Goal: Obtain resource: Download file/media

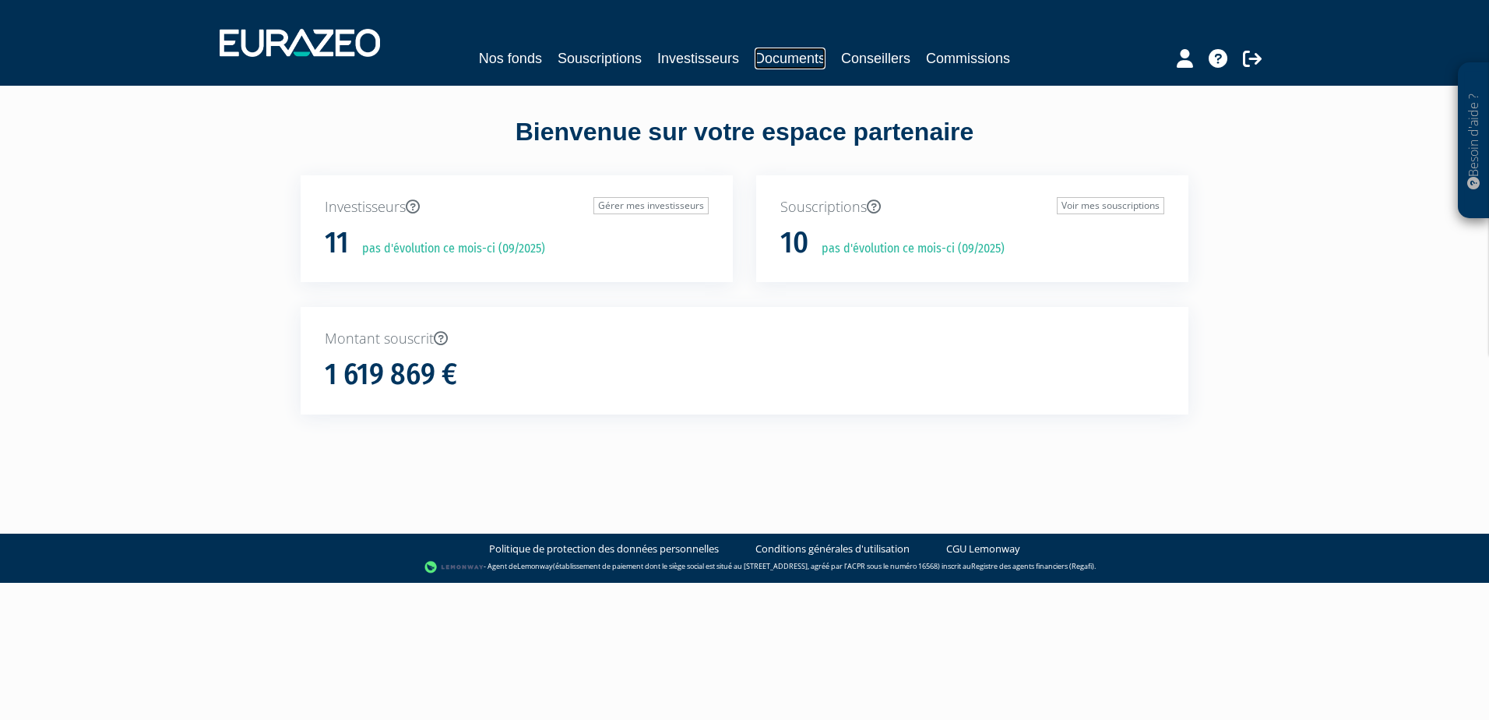
click at [797, 58] on link "Documents" at bounding box center [790, 59] width 71 height 22
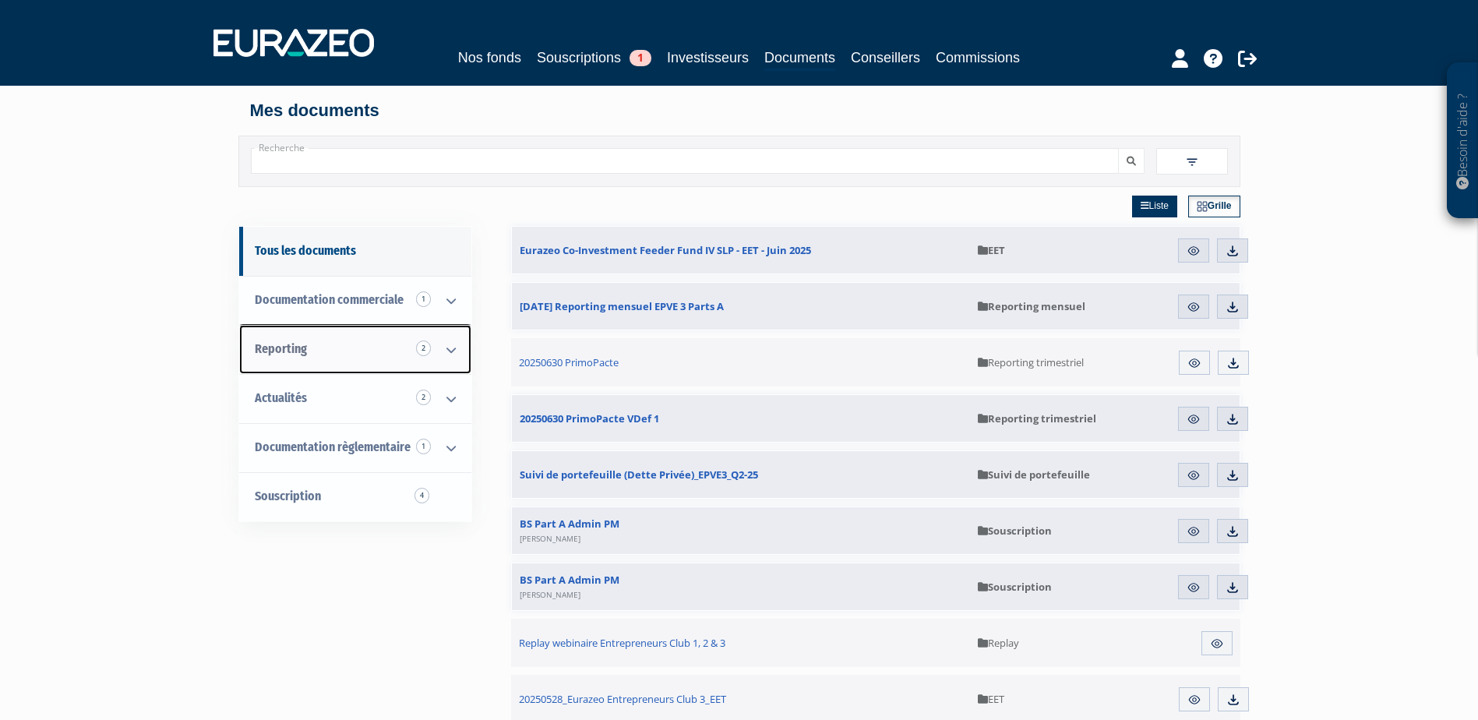
click at [300, 348] on span "Reporting 2" at bounding box center [281, 348] width 52 height 15
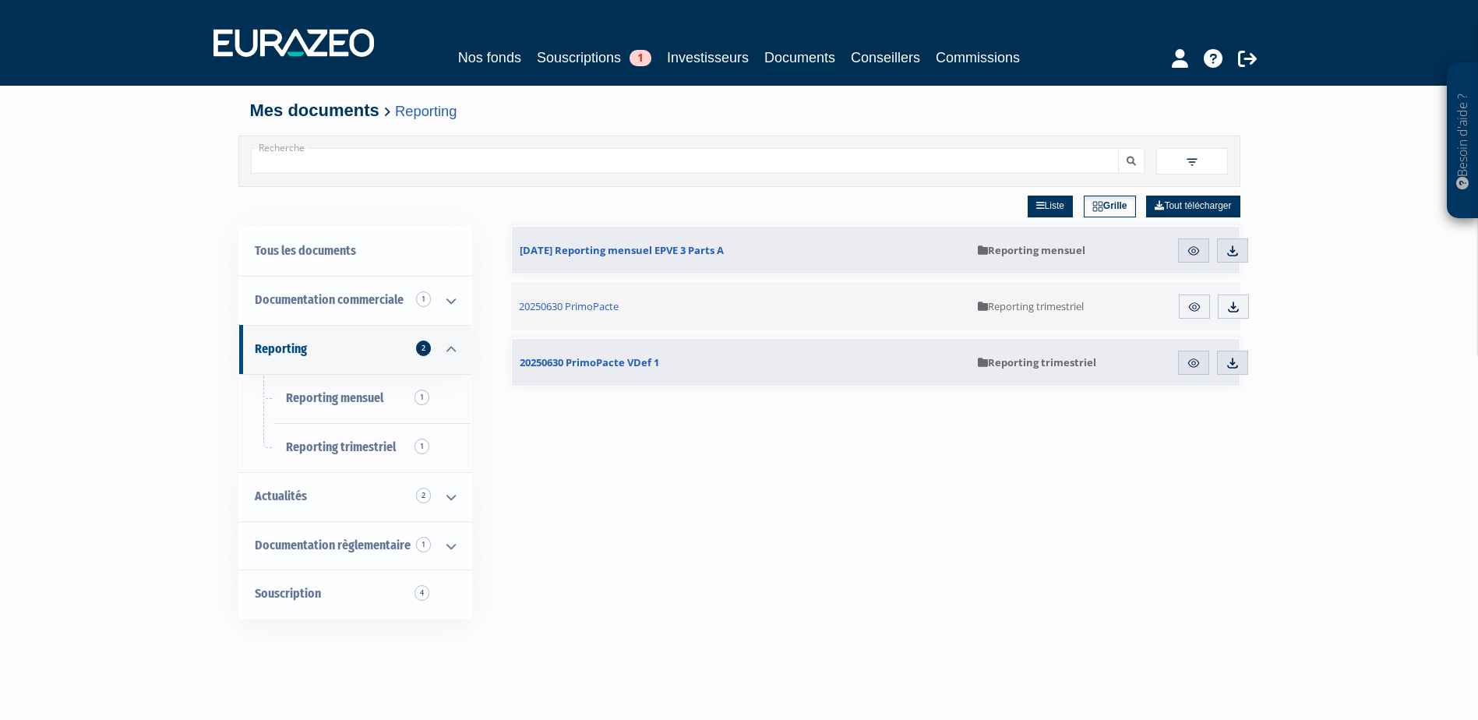
click at [0, 21] on html "Besoin d'aide ? × J'ai besoin d'aide Si vous avez une question à propos du fonc…" at bounding box center [739, 536] width 1478 height 1073
